Goal: Check status: Check status

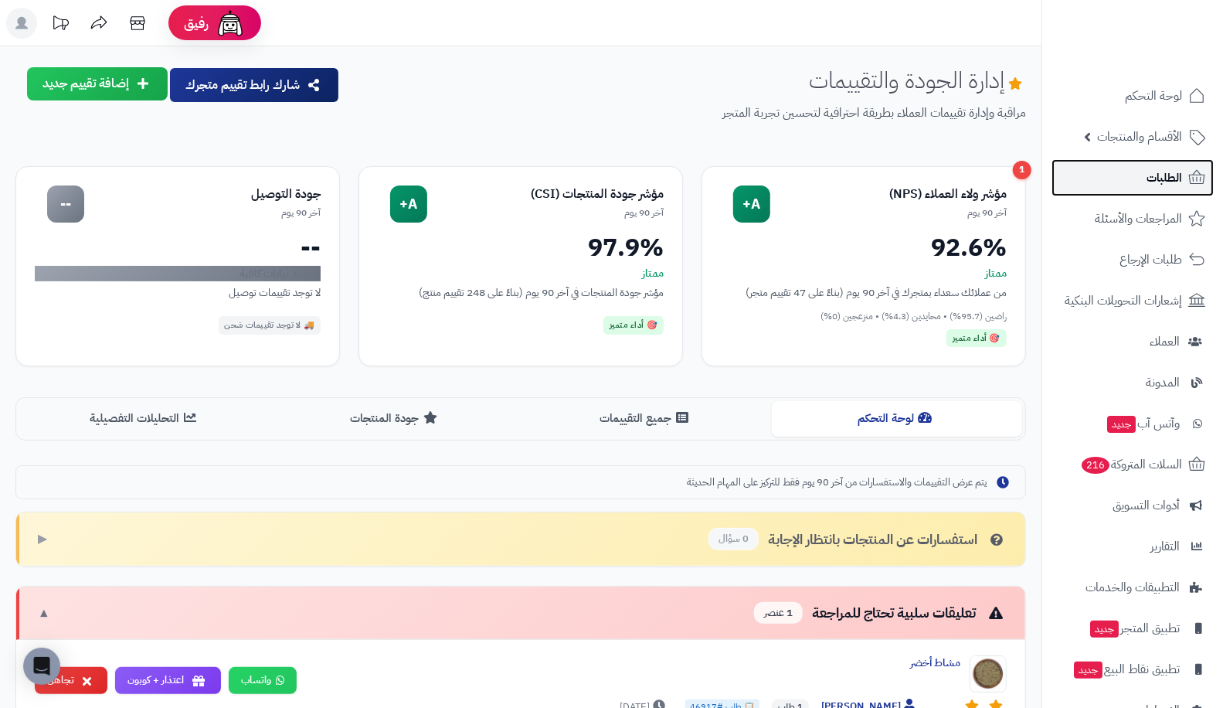
click at [1171, 189] on link "الطلبات" at bounding box center [1133, 177] width 162 height 37
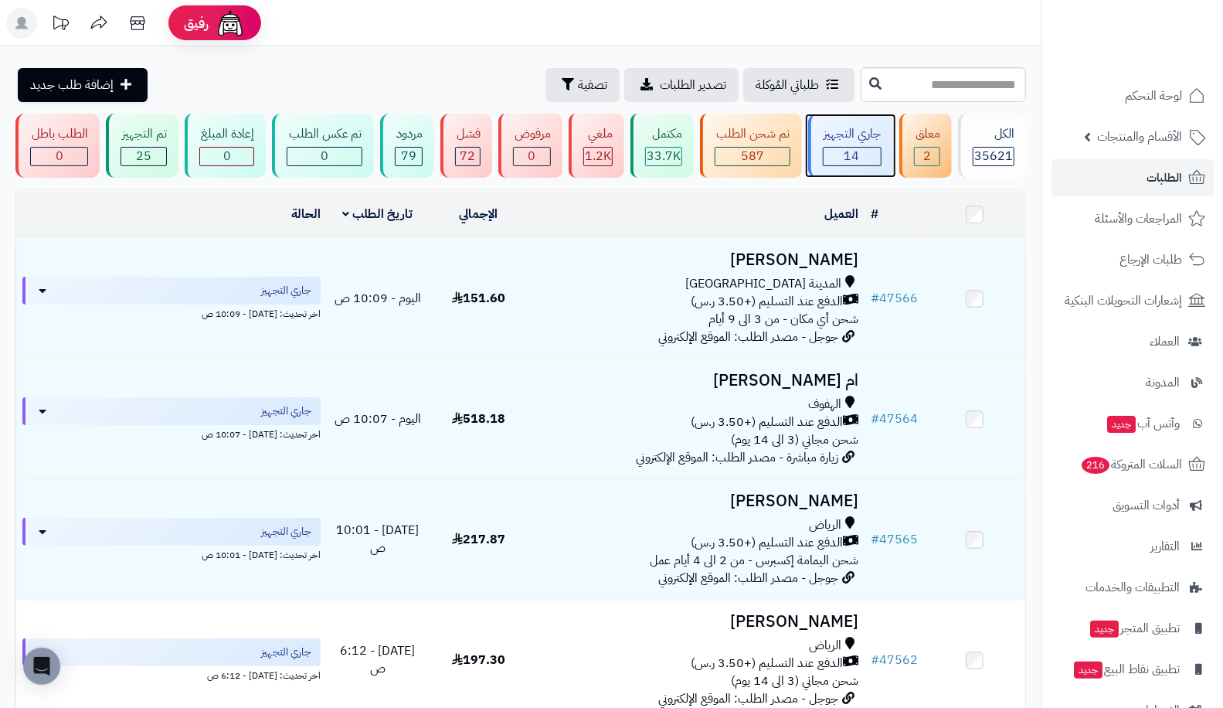
click at [847, 148] on span "14" at bounding box center [852, 156] width 15 height 19
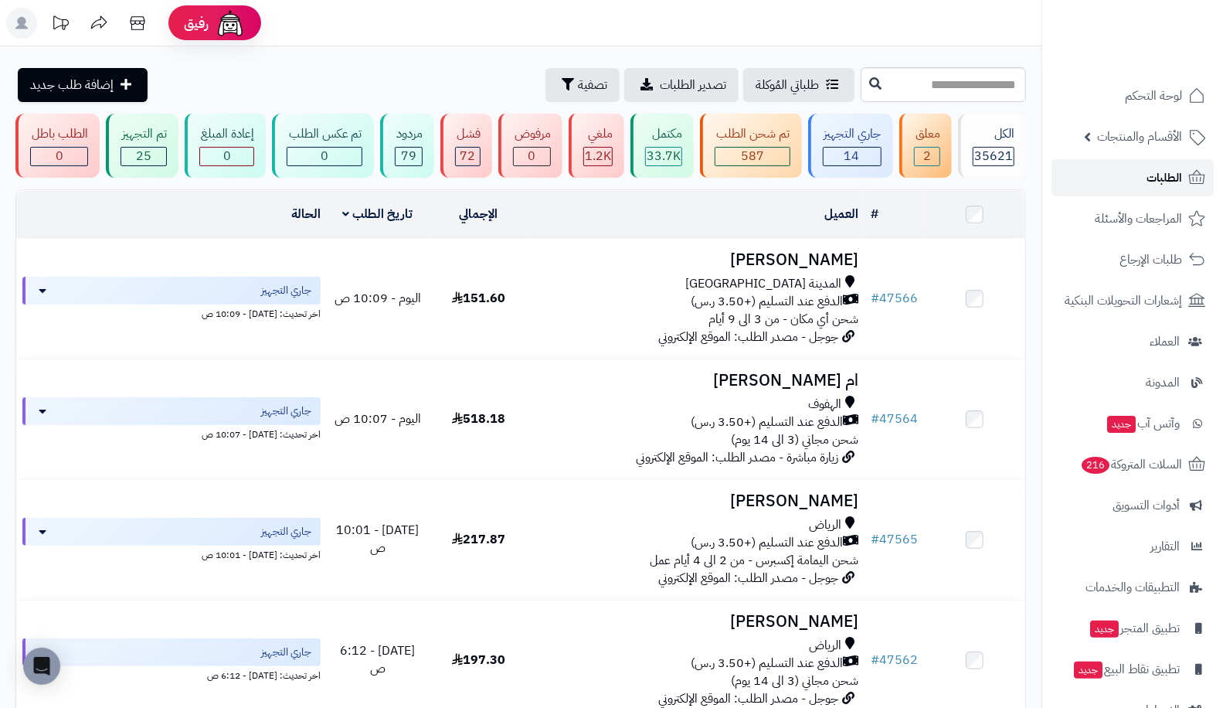
click at [1178, 185] on span "الطلبات" at bounding box center [1165, 178] width 36 height 22
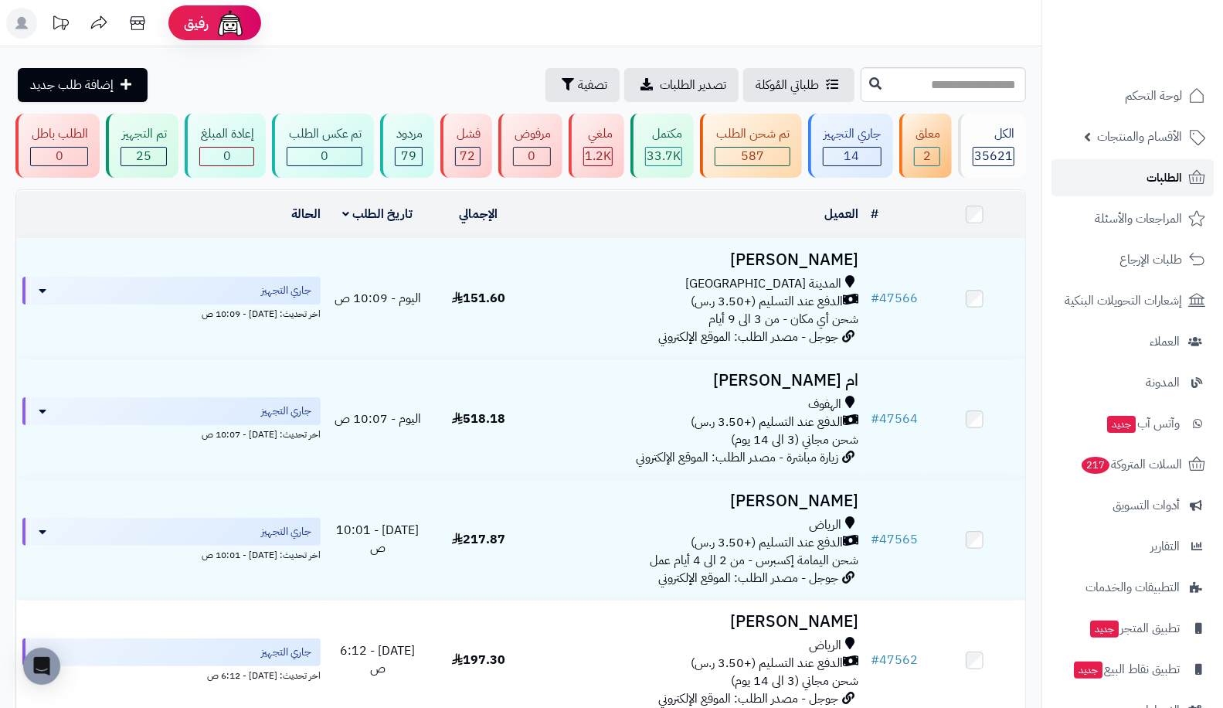
click at [1172, 179] on span "الطلبات" at bounding box center [1165, 178] width 36 height 22
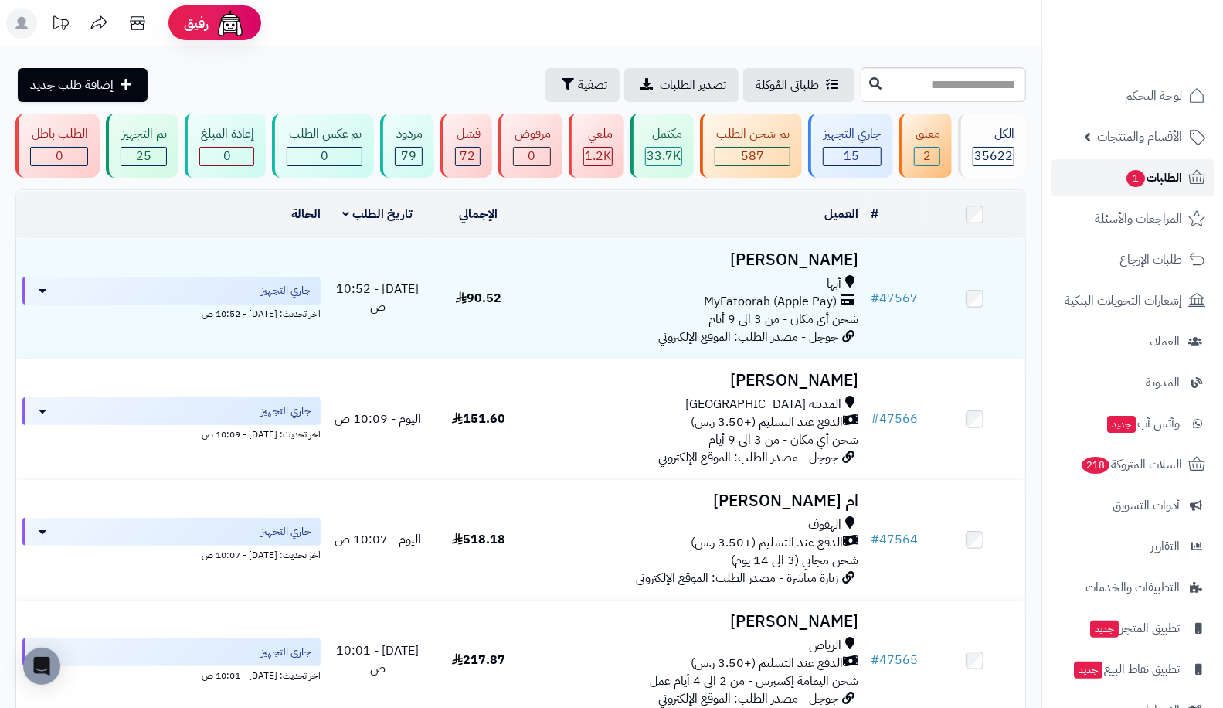
click at [1148, 170] on span "الطلبات 1" at bounding box center [1153, 178] width 57 height 22
click at [839, 136] on div "جاري التجهيز" at bounding box center [852, 134] width 59 height 18
